Goal: Information Seeking & Learning: Find specific fact

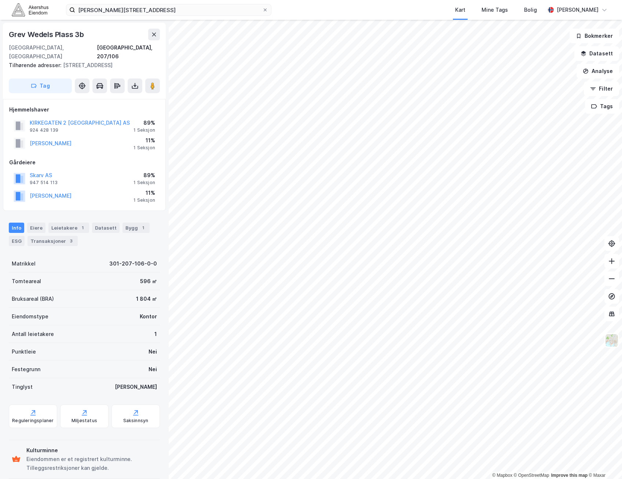
click at [106, 134] on div "[PERSON_NAME] 11% 1 Seksjon" at bounding box center [84, 143] width 150 height 18
click at [134, 117] on div "KIRKEGATEN 2 [GEOGRAPHIC_DATA] AS 924 428 139 89% 1 Seksjon" at bounding box center [84, 126] width 150 height 18
click at [0, 0] on button "Skarv AS" at bounding box center [0, 0] width 0 height 0
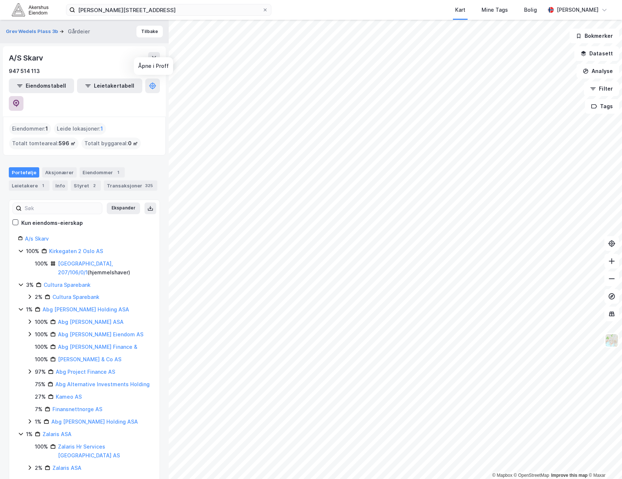
click at [17, 102] on icon at bounding box center [16, 103] width 2 height 2
